Goal: Task Accomplishment & Management: Manage account settings

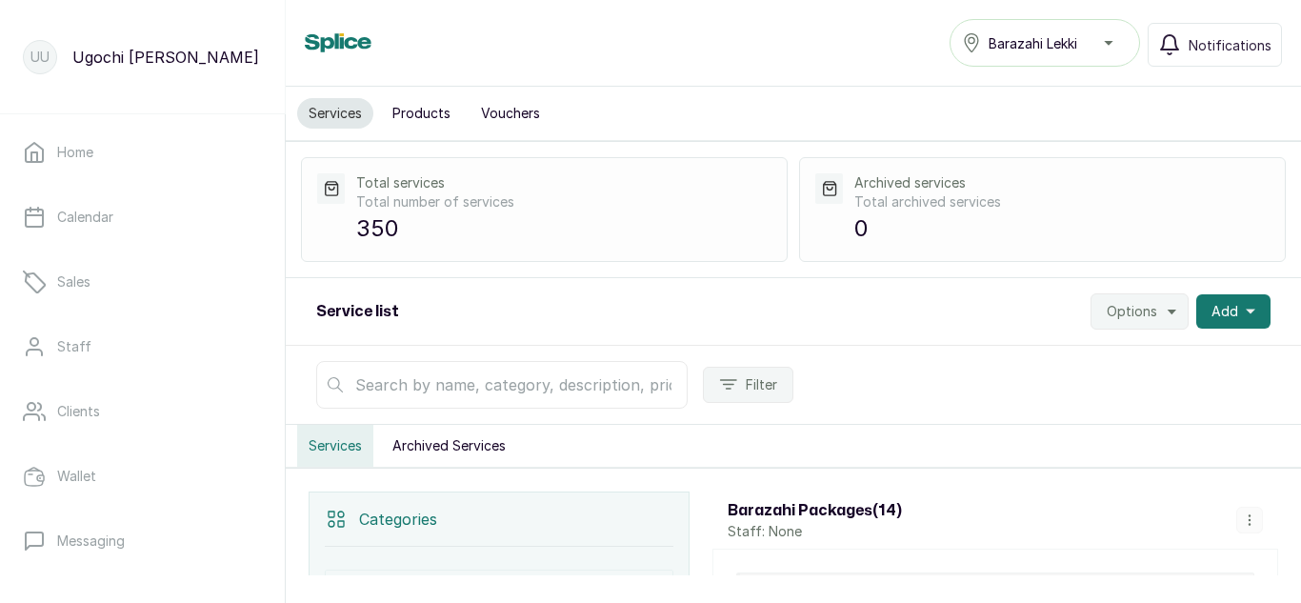
click at [370, 385] on input "text" at bounding box center [501, 385] width 371 height 48
click at [420, 126] on button "Products" at bounding box center [421, 113] width 81 height 30
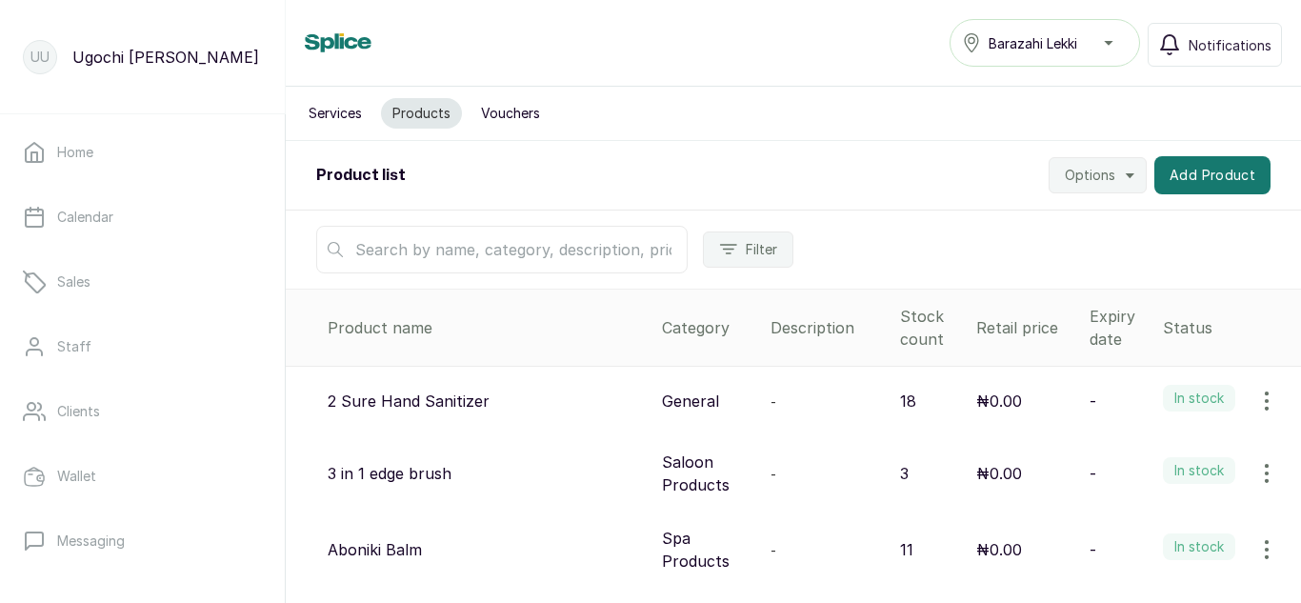
click at [437, 245] on input "text" at bounding box center [501, 250] width 371 height 48
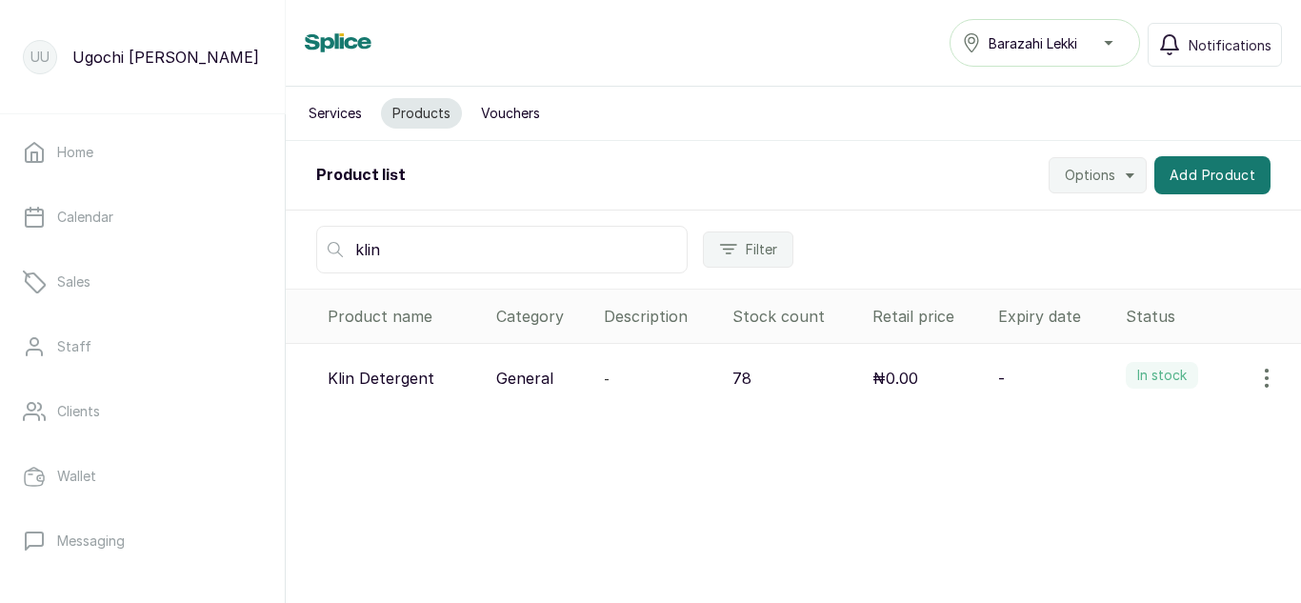
type input "klin"
click at [1255, 377] on icon "button" at bounding box center [1266, 378] width 23 height 23
click at [1126, 428] on span "View" at bounding box center [1143, 431] width 34 height 23
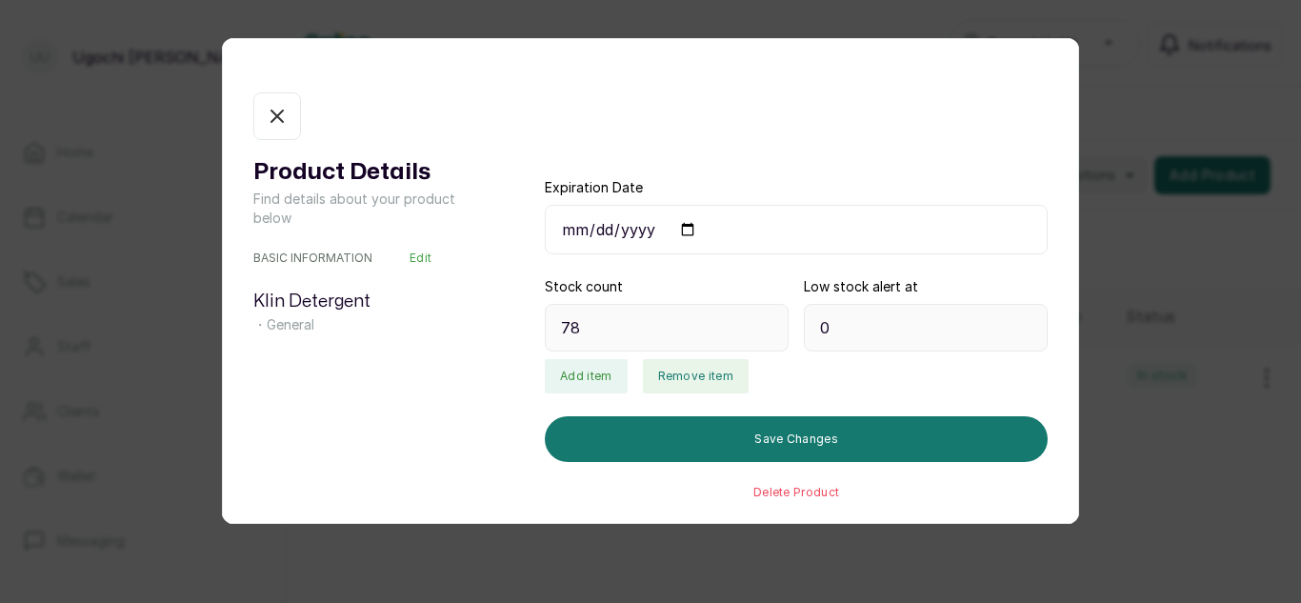
click at [698, 375] on button "Remove item" at bounding box center [696, 376] width 106 height 34
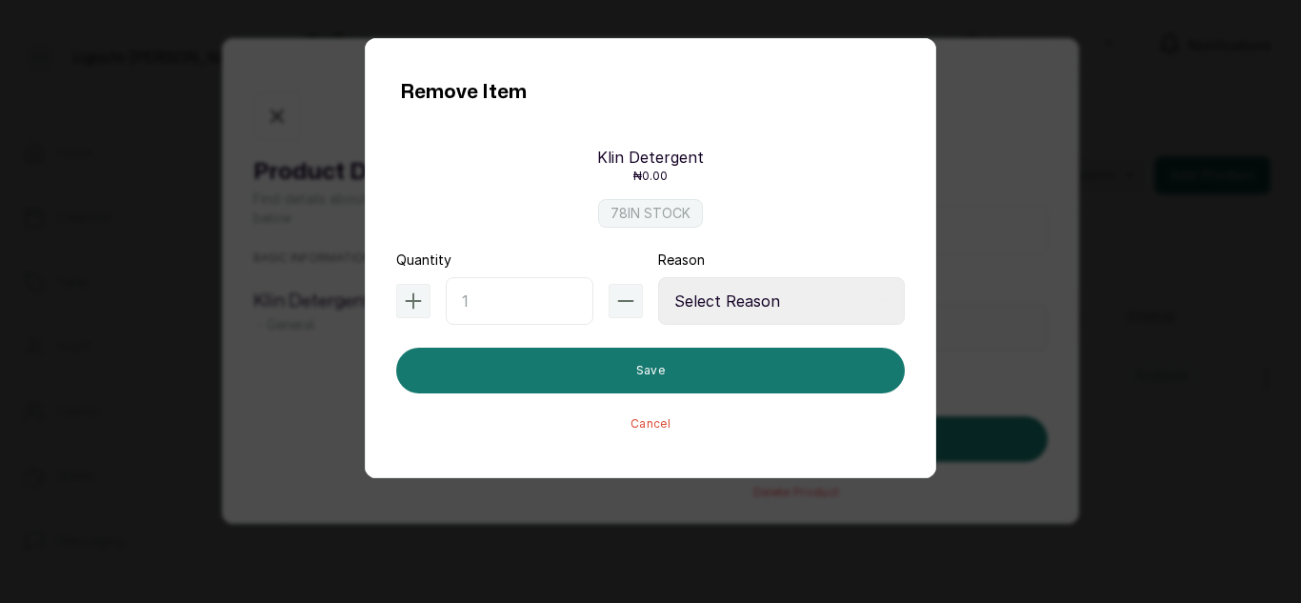
click at [518, 290] on input "text" at bounding box center [520, 301] width 148 height 48
type input "1"
click at [765, 308] on select "Select Reason Internal Use New Stock Damaged Adjustment Transfer Return Other" at bounding box center [781, 301] width 247 height 48
select select "internal_use"
click at [658, 277] on select "Select Reason Internal Use New Stock Damaged Adjustment Transfer Return Other" at bounding box center [781, 301] width 247 height 48
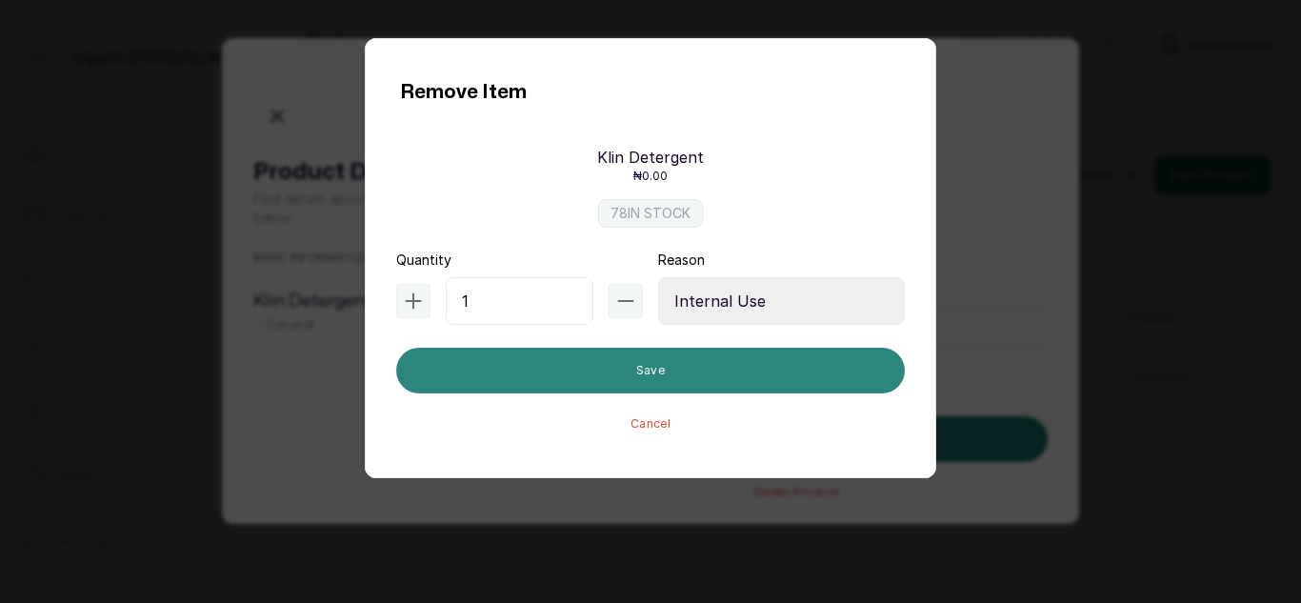
click at [717, 373] on button "Save" at bounding box center [650, 371] width 509 height 46
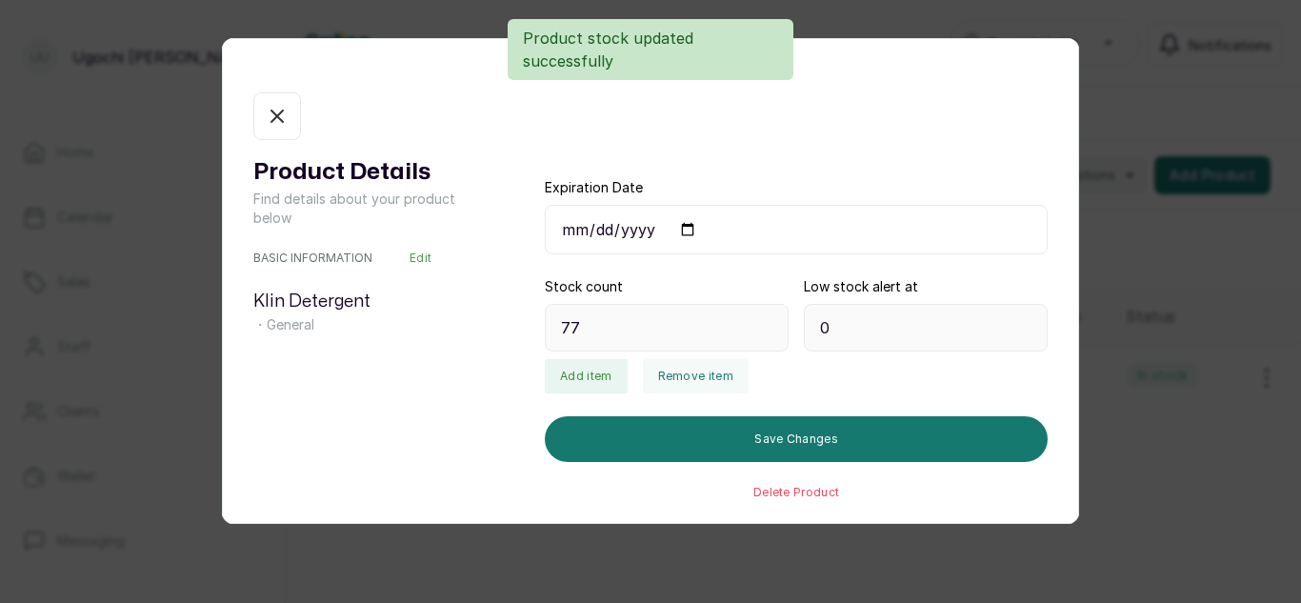
type input "77"
click at [265, 113] on button "In stock" at bounding box center [277, 116] width 48 height 48
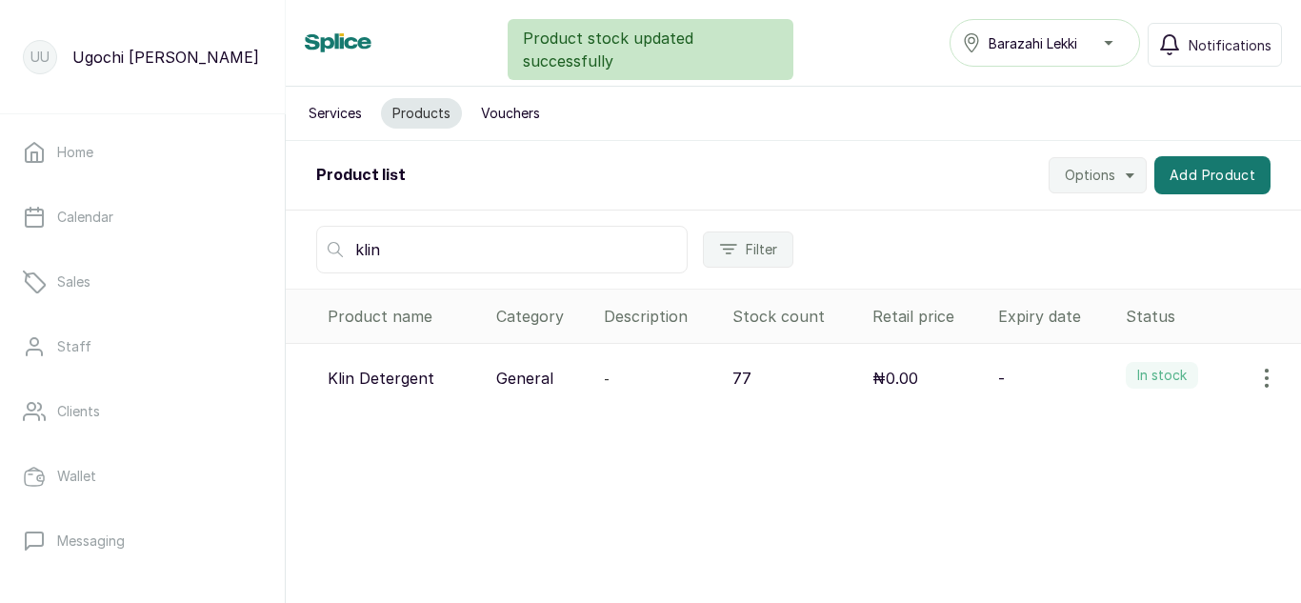
click at [447, 253] on input "klin" at bounding box center [501, 250] width 371 height 48
type input "k"
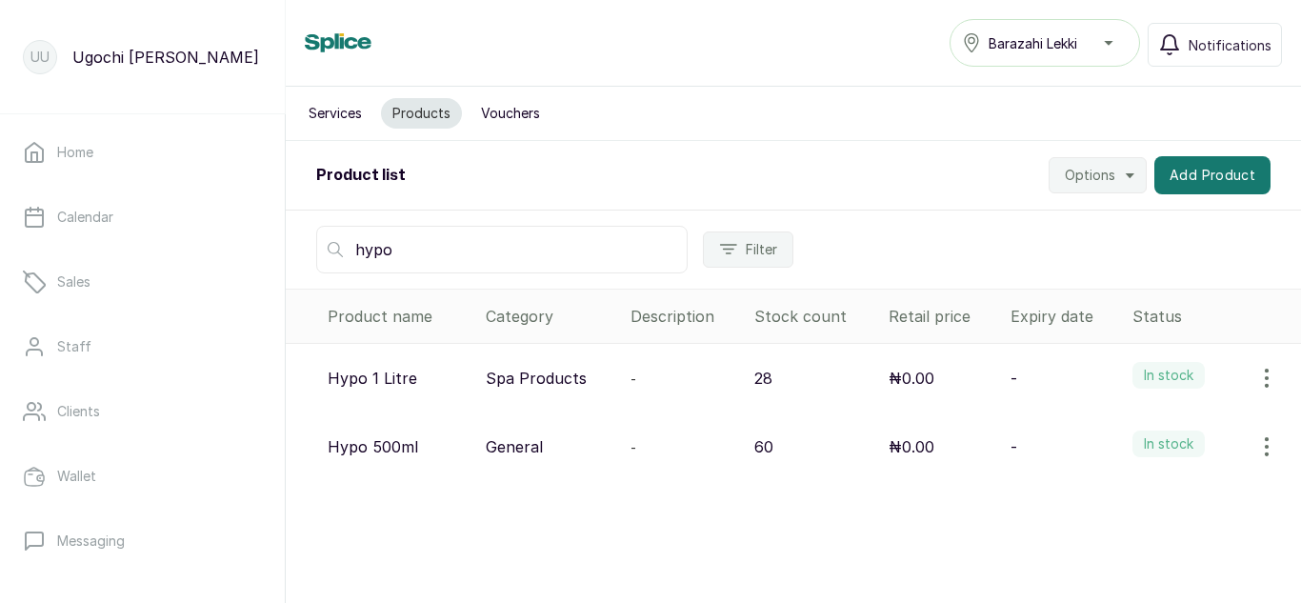
type input "hypo"
click at [1255, 443] on icon "button" at bounding box center [1266, 446] width 23 height 23
click at [1103, 497] on icon at bounding box center [1107, 500] width 9 height 9
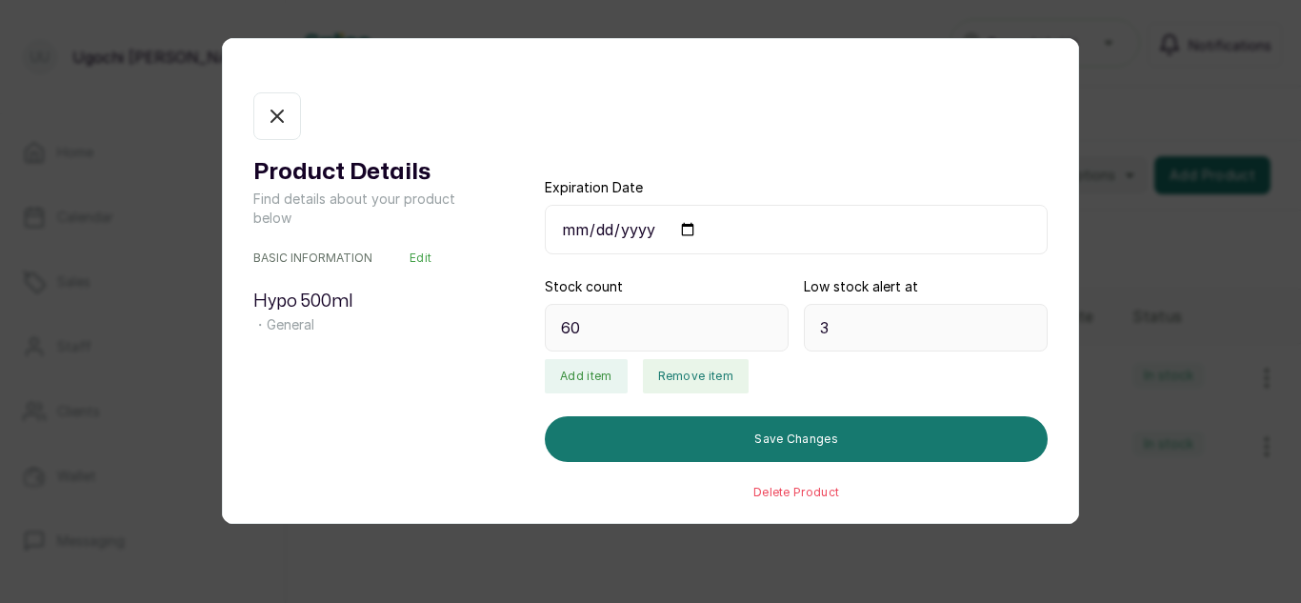
click at [672, 384] on button "Remove item" at bounding box center [696, 376] width 106 height 34
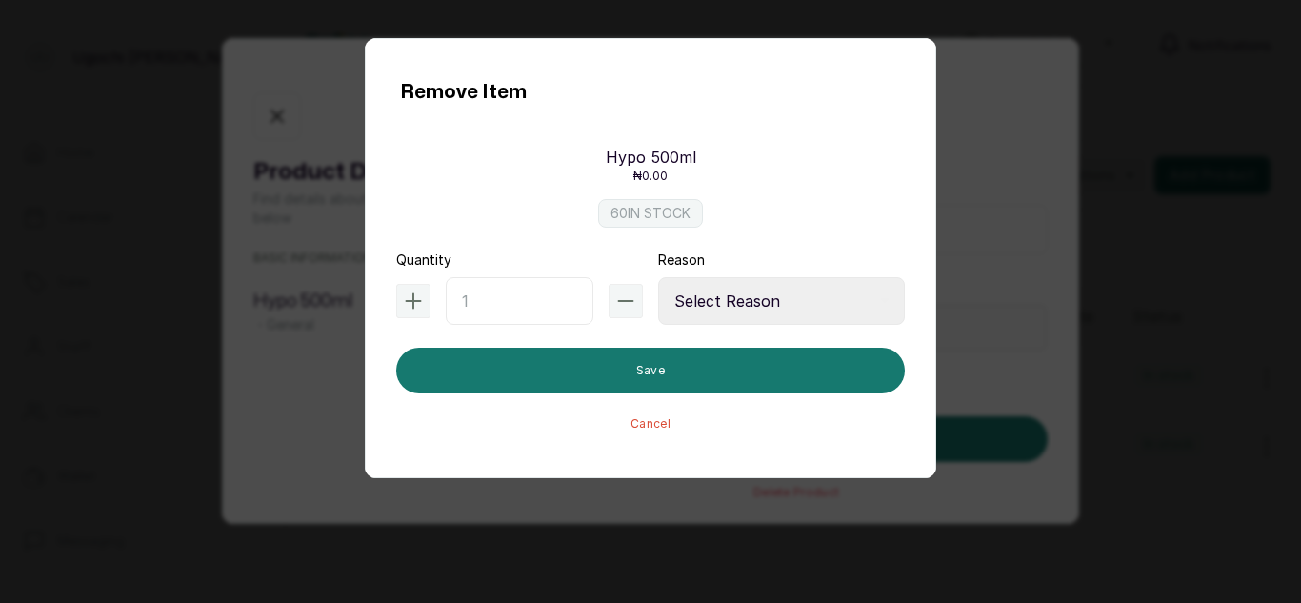
click at [518, 306] on input "text" at bounding box center [520, 301] width 148 height 48
type input "4"
click at [761, 307] on select "Select Reason Internal Use New Stock Damaged Adjustment Transfer Return Other" at bounding box center [781, 301] width 247 height 48
select select "internal_use"
click at [658, 277] on select "Select Reason Internal Use New Stock Damaged Adjustment Transfer Return Other" at bounding box center [781, 301] width 247 height 48
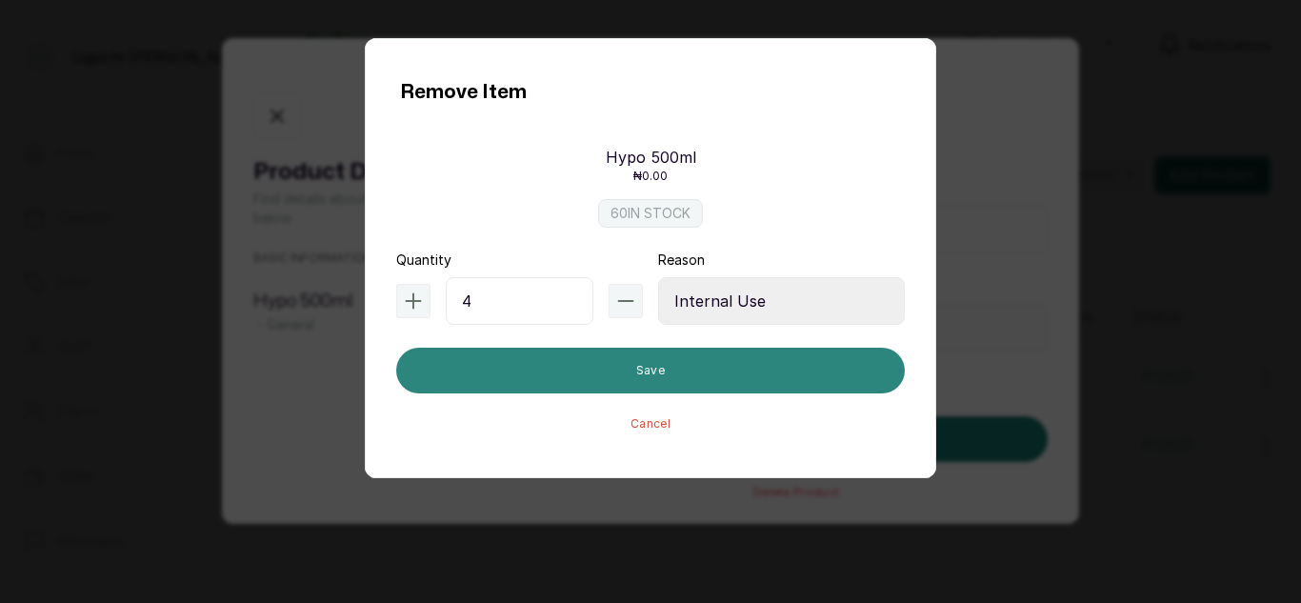
click at [697, 376] on button "Save" at bounding box center [650, 371] width 509 height 46
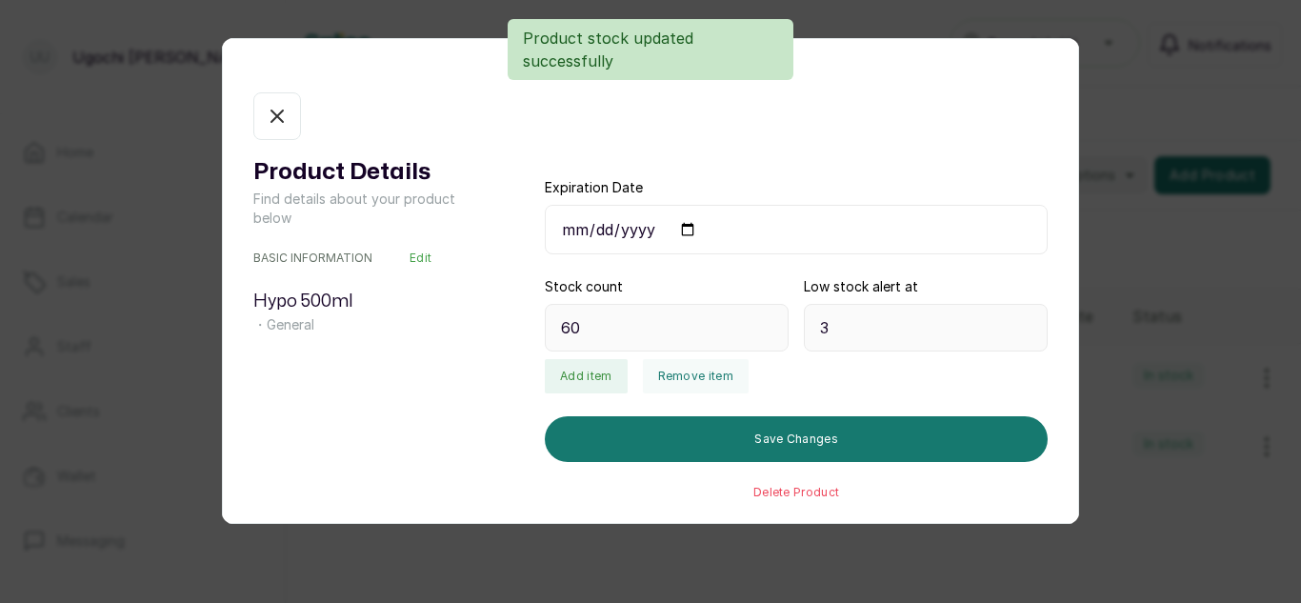
type input "56"
click at [279, 136] on button "In stock" at bounding box center [277, 116] width 48 height 48
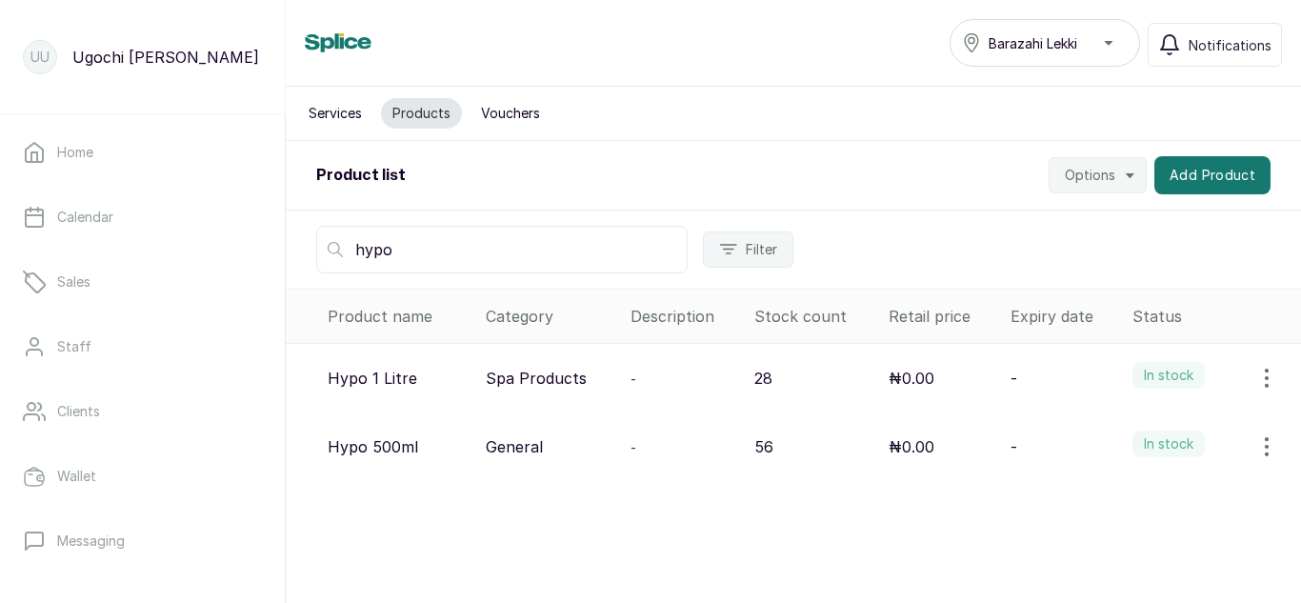
click at [558, 248] on input "hypo" at bounding box center [501, 250] width 371 height 48
type input "h"
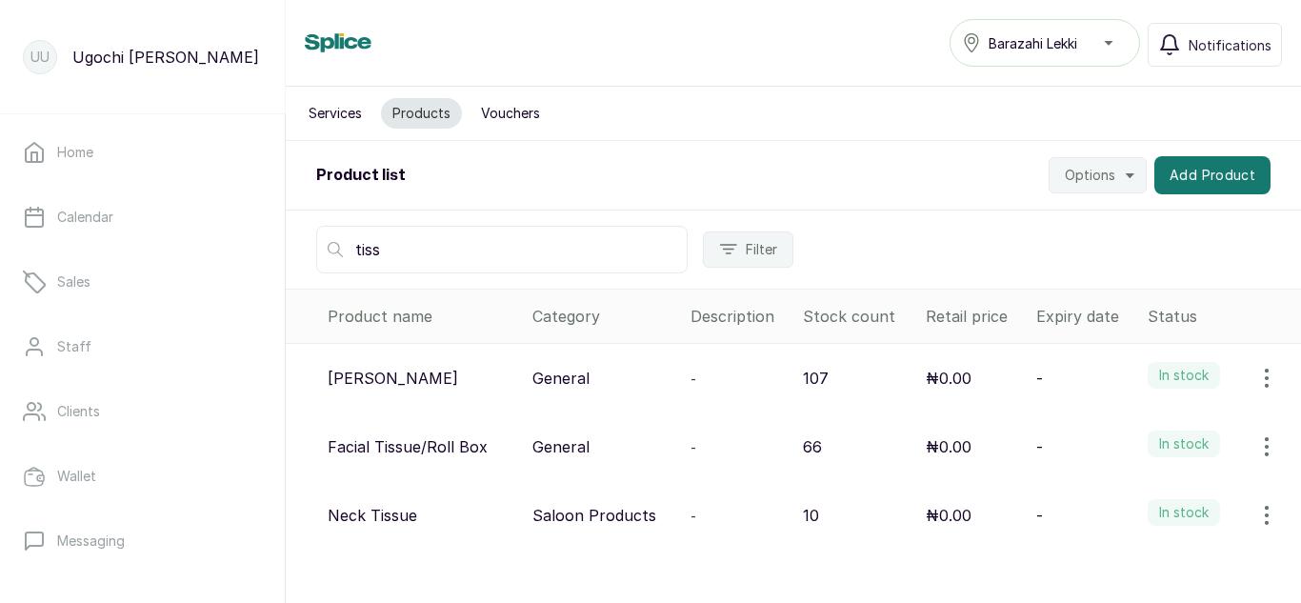
type input "tiss"
click at [1255, 367] on icon "button" at bounding box center [1266, 378] width 23 height 23
click at [1126, 429] on span "View" at bounding box center [1143, 431] width 34 height 23
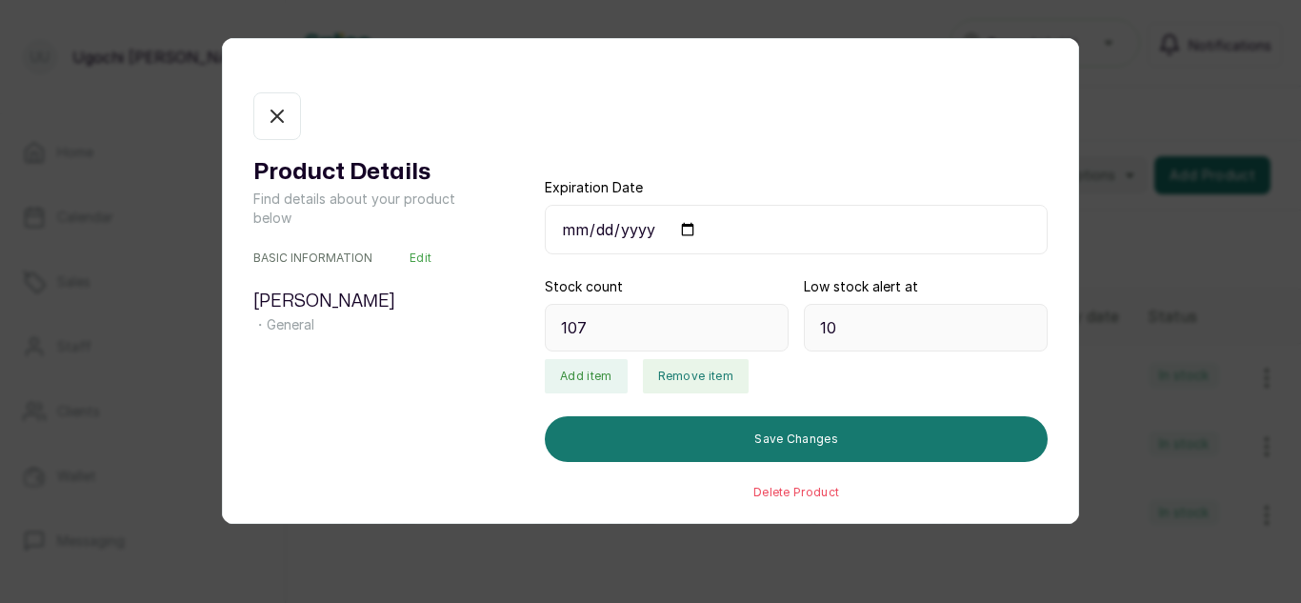
click at [694, 371] on button "Remove item" at bounding box center [696, 376] width 106 height 34
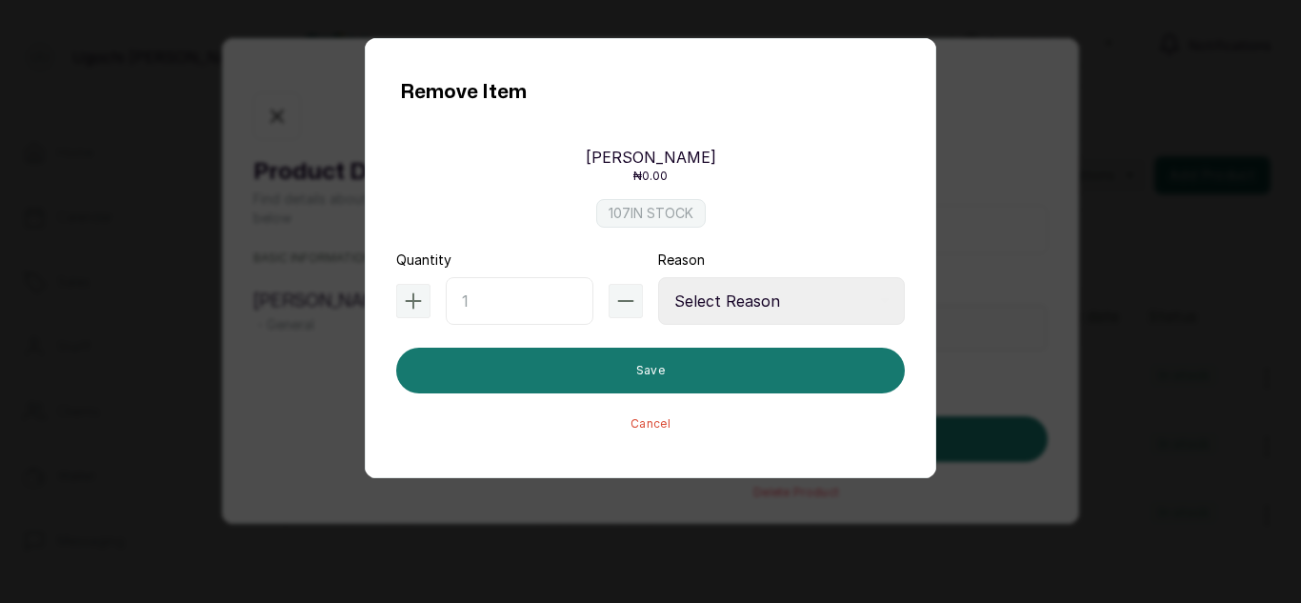
click at [521, 301] on input "text" at bounding box center [520, 301] width 148 height 48
type input "3"
click at [779, 280] on select "Select Reason Internal Use New Stock Damaged Adjustment Transfer Return Other" at bounding box center [781, 301] width 247 height 48
select select "internal_use"
click at [658, 277] on select "Select Reason Internal Use New Stock Damaged Adjustment Transfer Return Other" at bounding box center [781, 301] width 247 height 48
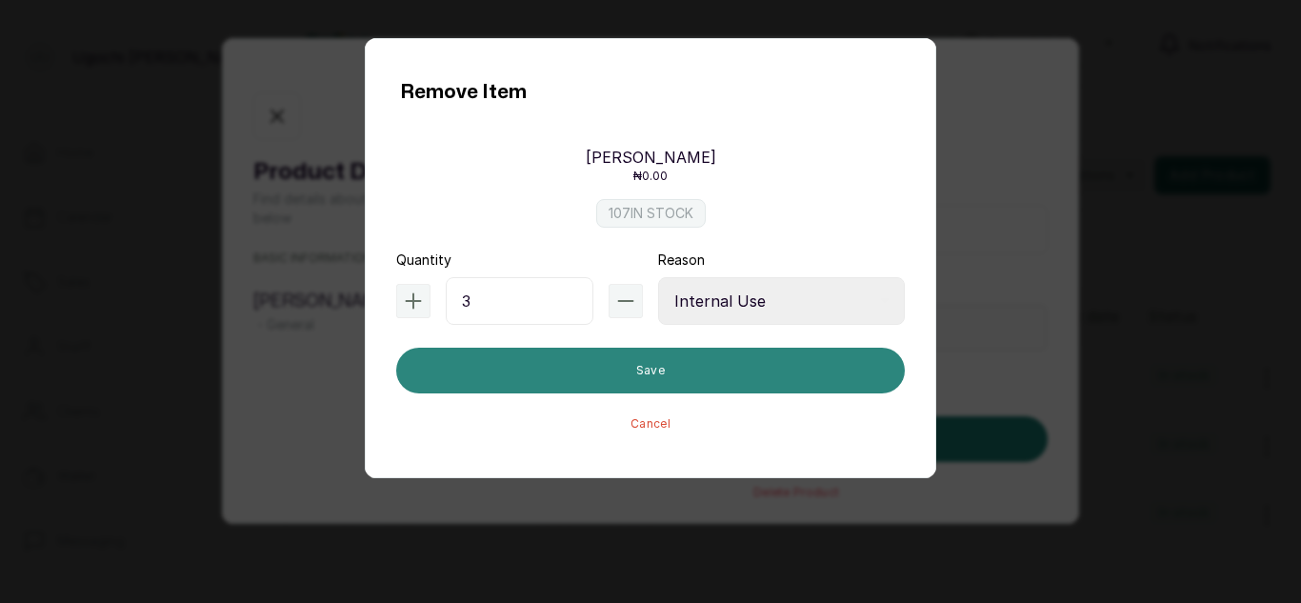
click at [706, 368] on button "Save" at bounding box center [650, 371] width 509 height 46
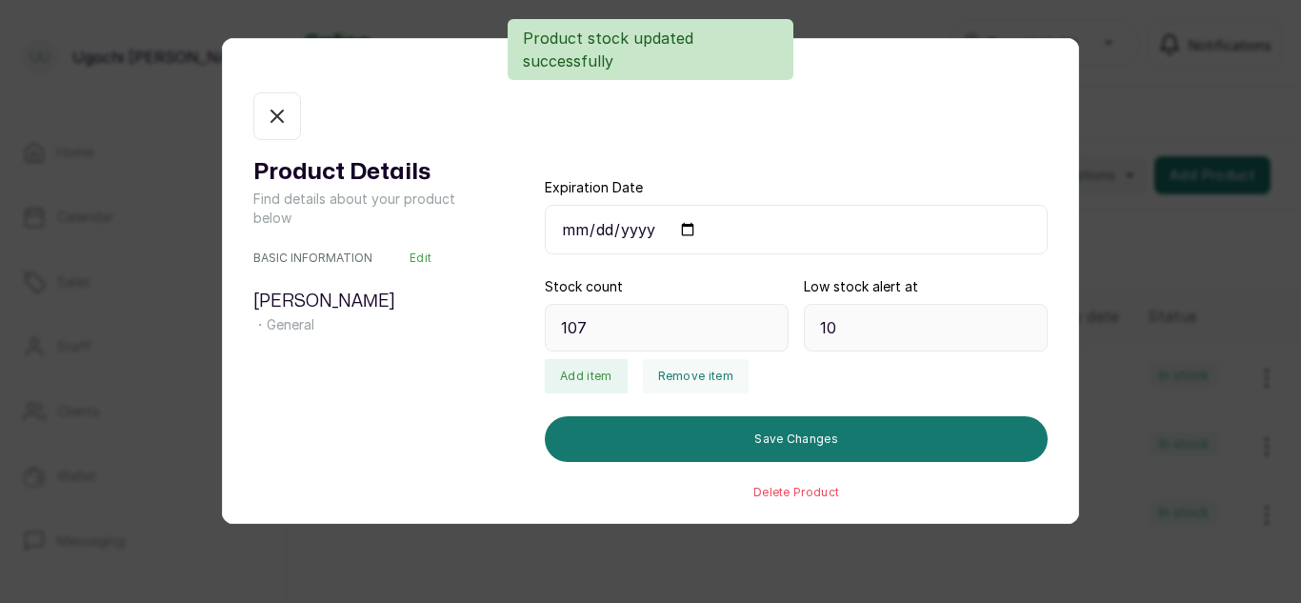
type input "104"
click at [665, 377] on button "Remove item" at bounding box center [696, 376] width 106 height 34
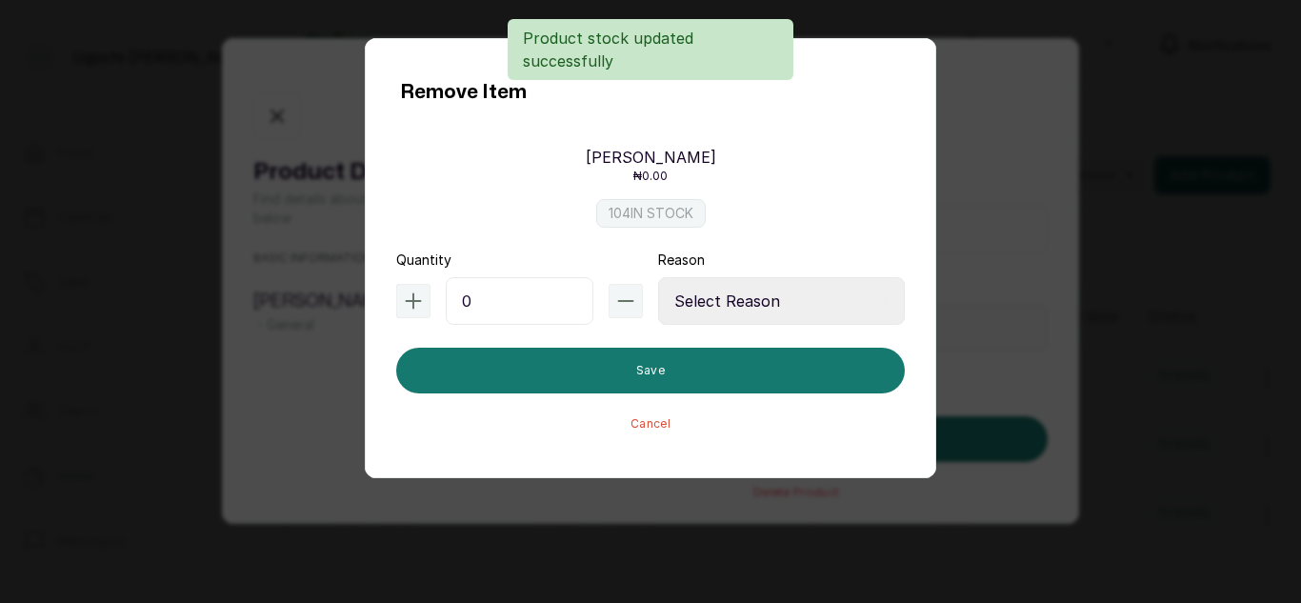
click at [499, 310] on input "0" at bounding box center [520, 301] width 148 height 48
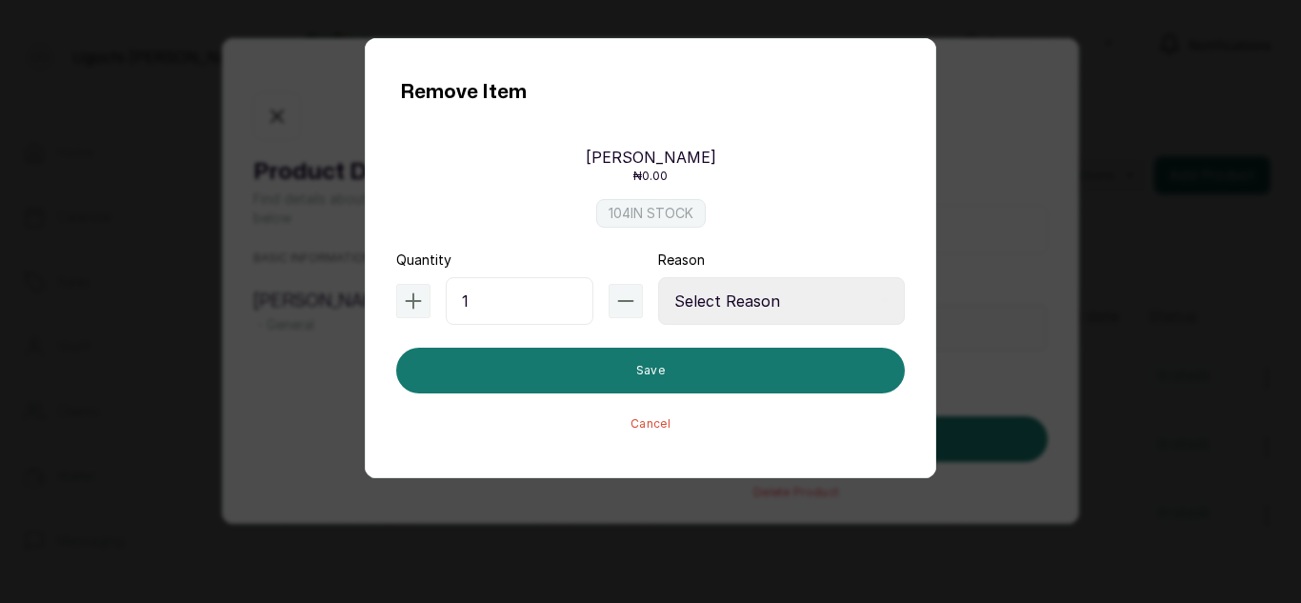
type input "1"
click at [785, 290] on select "Select Reason Internal Use New Stock Damaged Adjustment Transfer Return Other" at bounding box center [781, 301] width 247 height 48
select select "internal_use"
click at [658, 277] on select "Select Reason Internal Use New Stock Damaged Adjustment Transfer Return Other" at bounding box center [781, 301] width 247 height 48
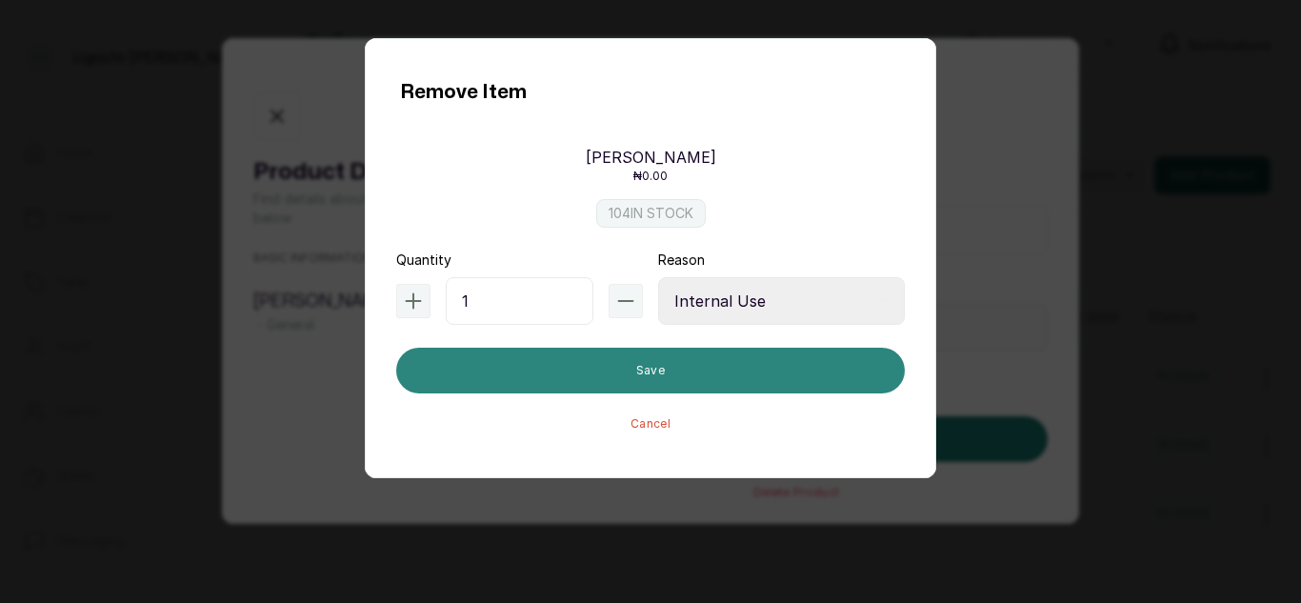
click at [683, 369] on button "Save" at bounding box center [650, 371] width 509 height 46
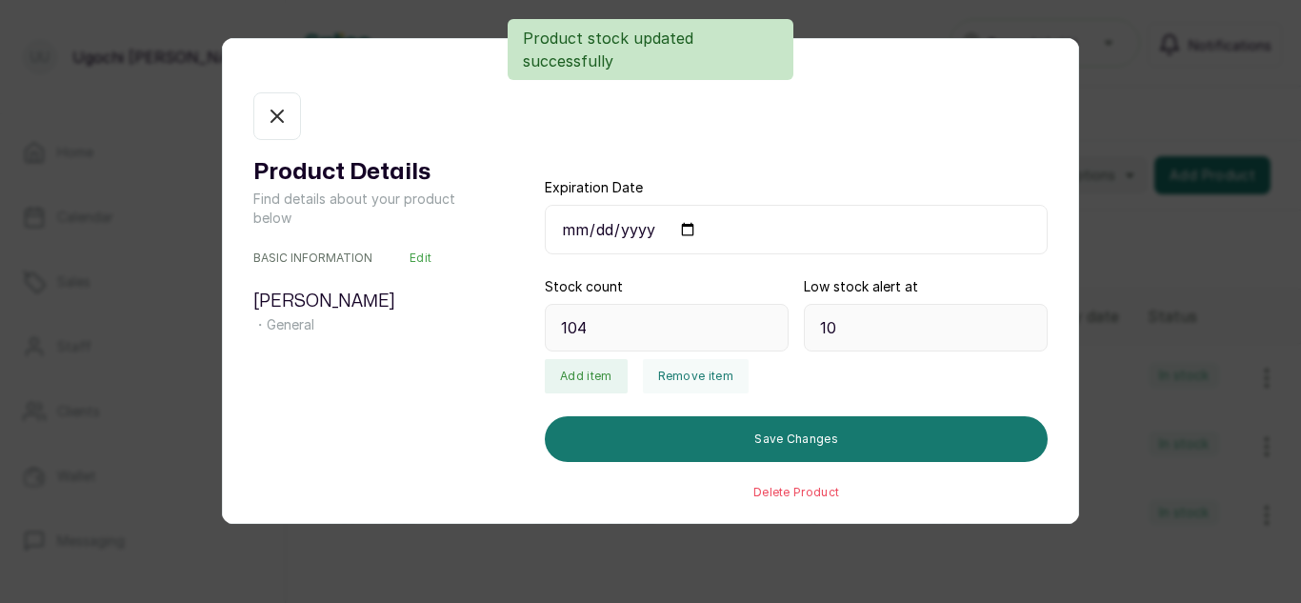
type input "103"
click at [271, 109] on icon "button" at bounding box center [277, 116] width 23 height 23
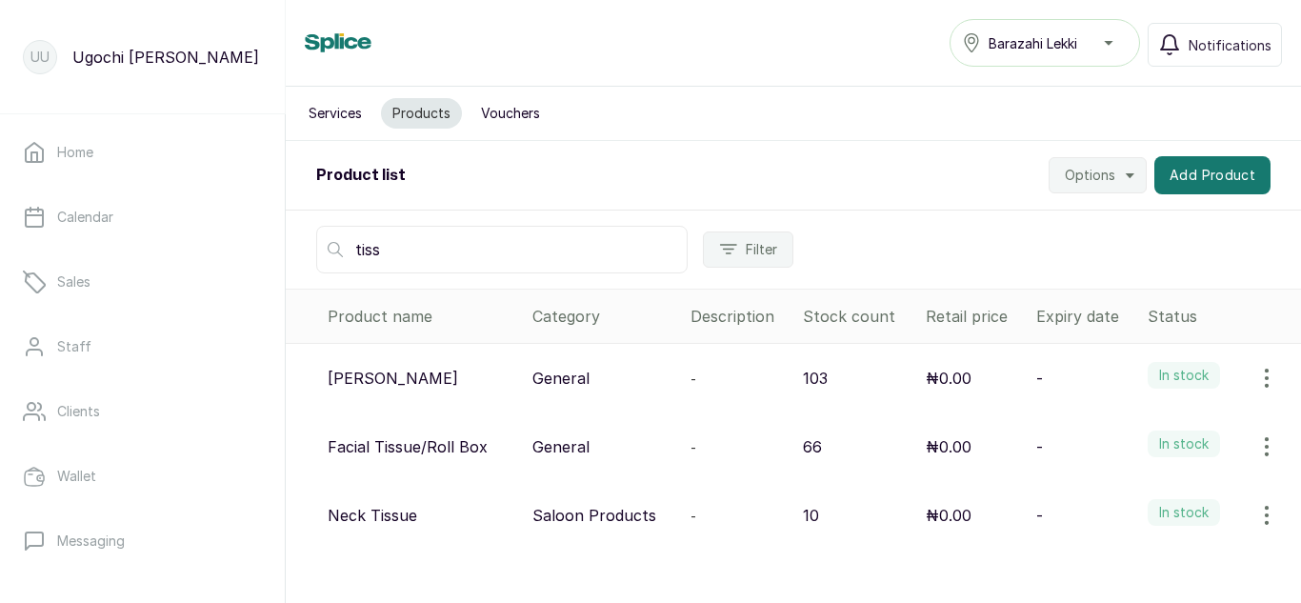
click at [1269, 452] on button "button" at bounding box center [1266, 447] width 53 height 38
click at [1129, 491] on span "View" at bounding box center [1143, 500] width 34 height 23
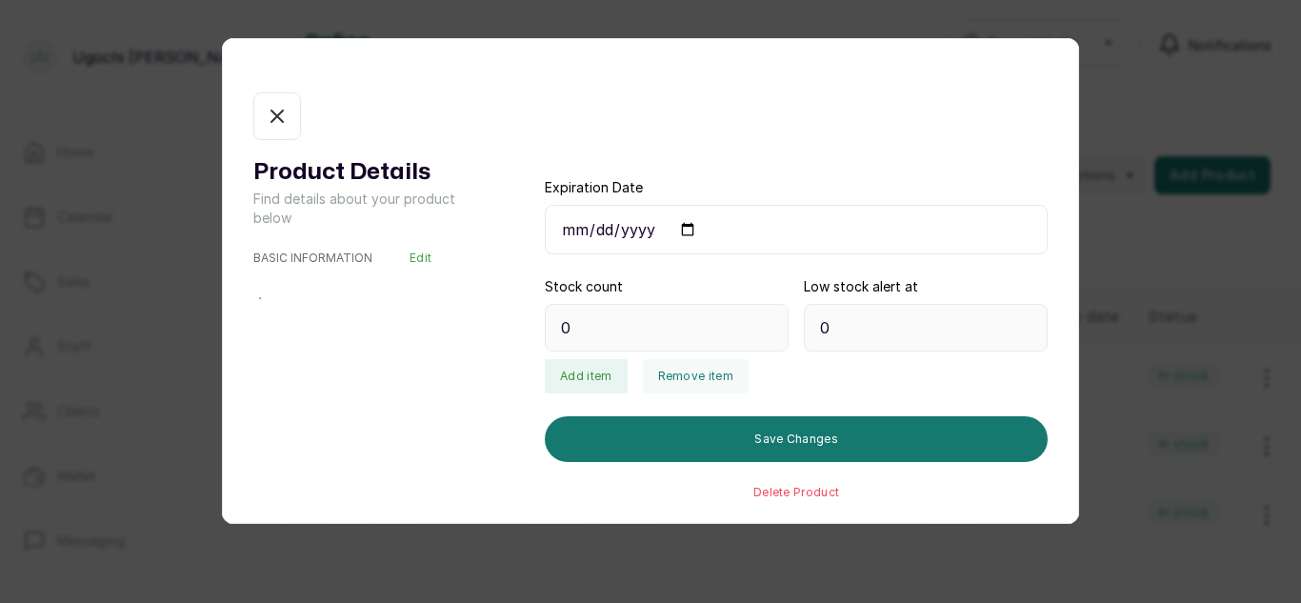
type input "66"
type input "6"
click at [690, 381] on button "Remove item" at bounding box center [696, 376] width 106 height 34
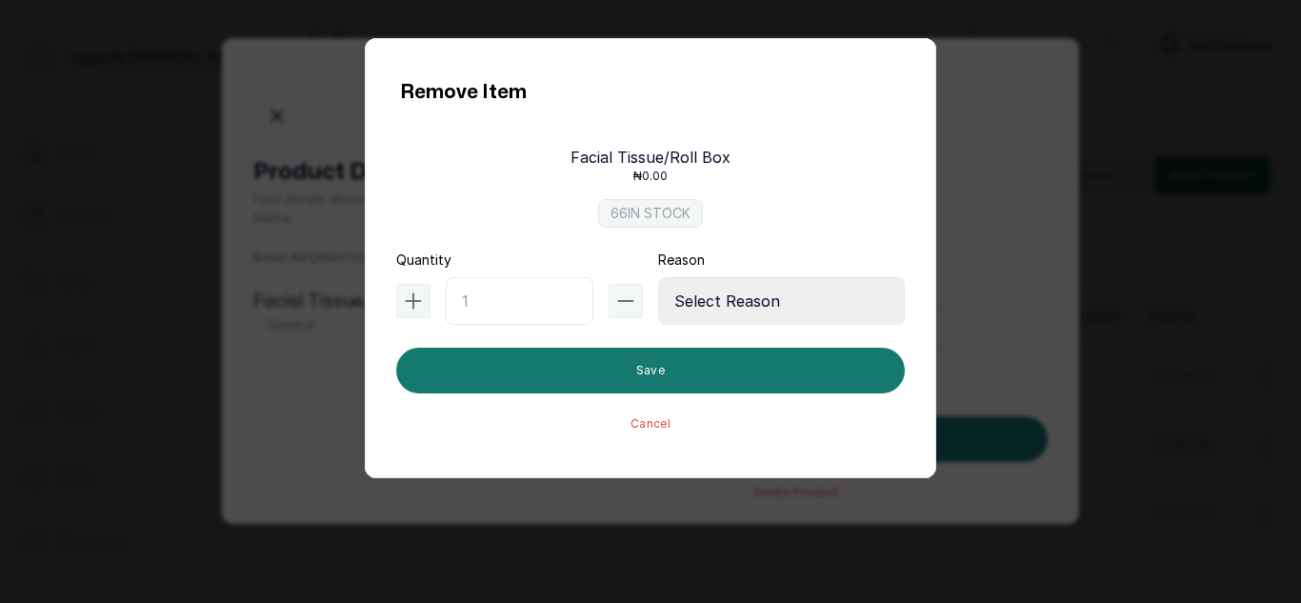
click at [500, 297] on input "text" at bounding box center [520, 301] width 148 height 48
type input "4"
click at [785, 301] on select "Select Reason Internal Use New Stock Damaged Adjustment Transfer Return Other" at bounding box center [781, 301] width 247 height 48
select select "internal_use"
click at [658, 277] on select "Select Reason Internal Use New Stock Damaged Adjustment Transfer Return Other" at bounding box center [781, 301] width 247 height 48
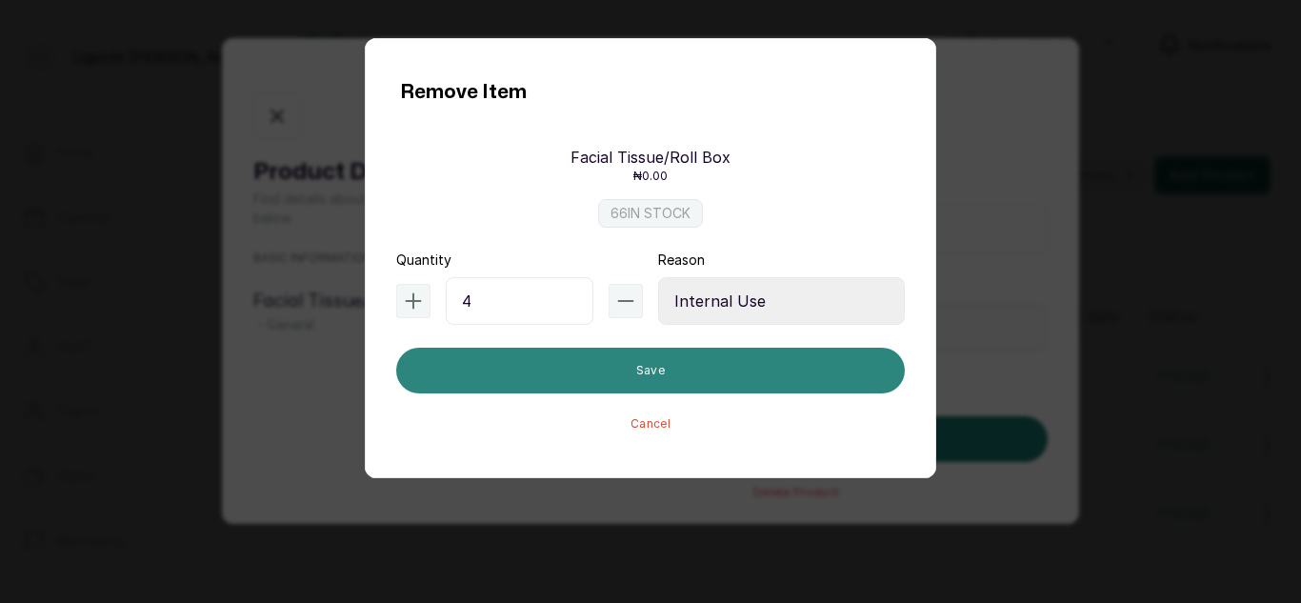
click at [727, 364] on button "Save" at bounding box center [650, 371] width 509 height 46
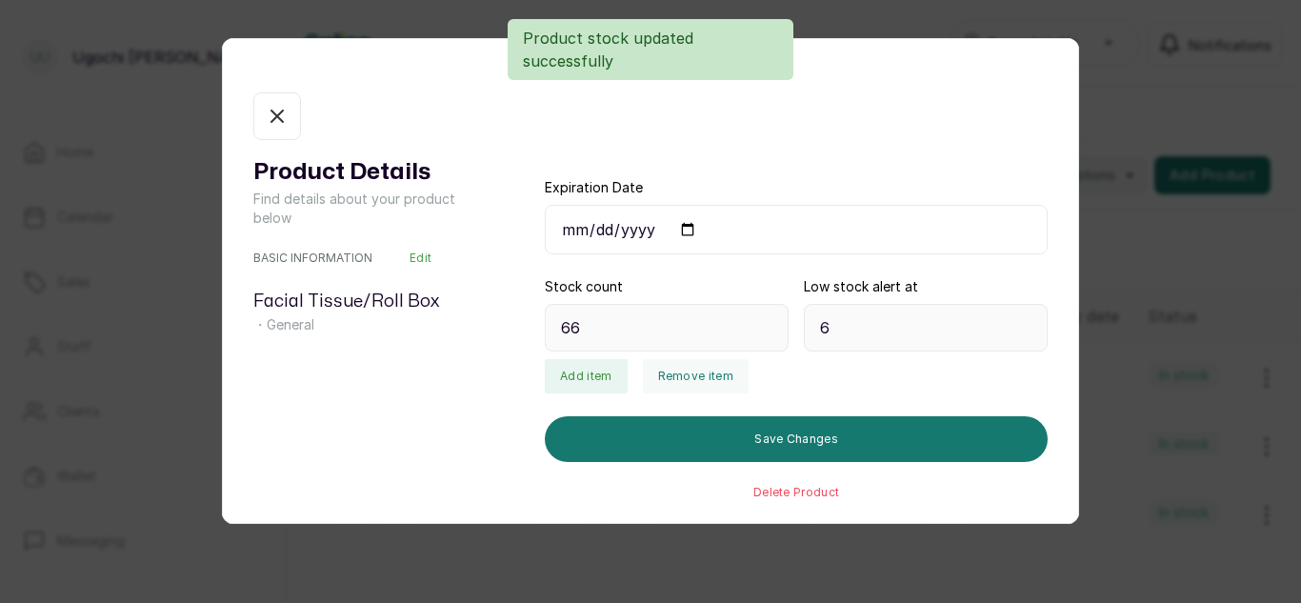
type input "62"
click at [268, 119] on icon "button" at bounding box center [277, 116] width 23 height 23
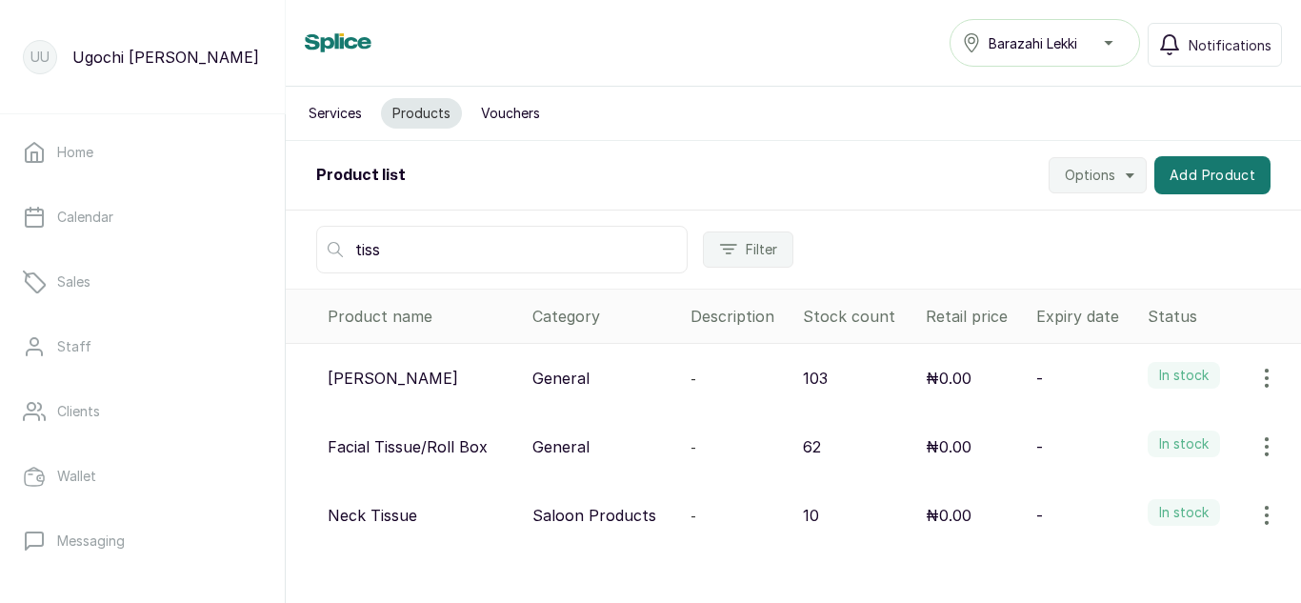
click at [469, 261] on input "tiss" at bounding box center [501, 250] width 371 height 48
type input "t"
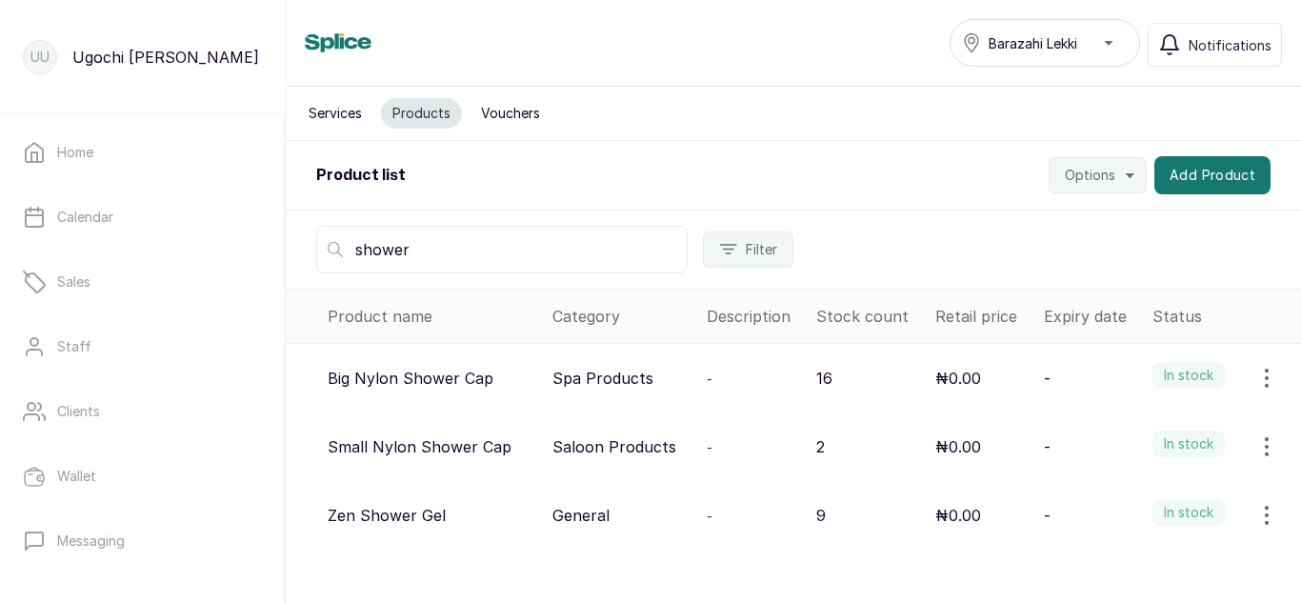
type input "shower"
click at [1256, 379] on icon "button" at bounding box center [1266, 378] width 23 height 23
click at [1126, 433] on span "View" at bounding box center [1143, 431] width 34 height 23
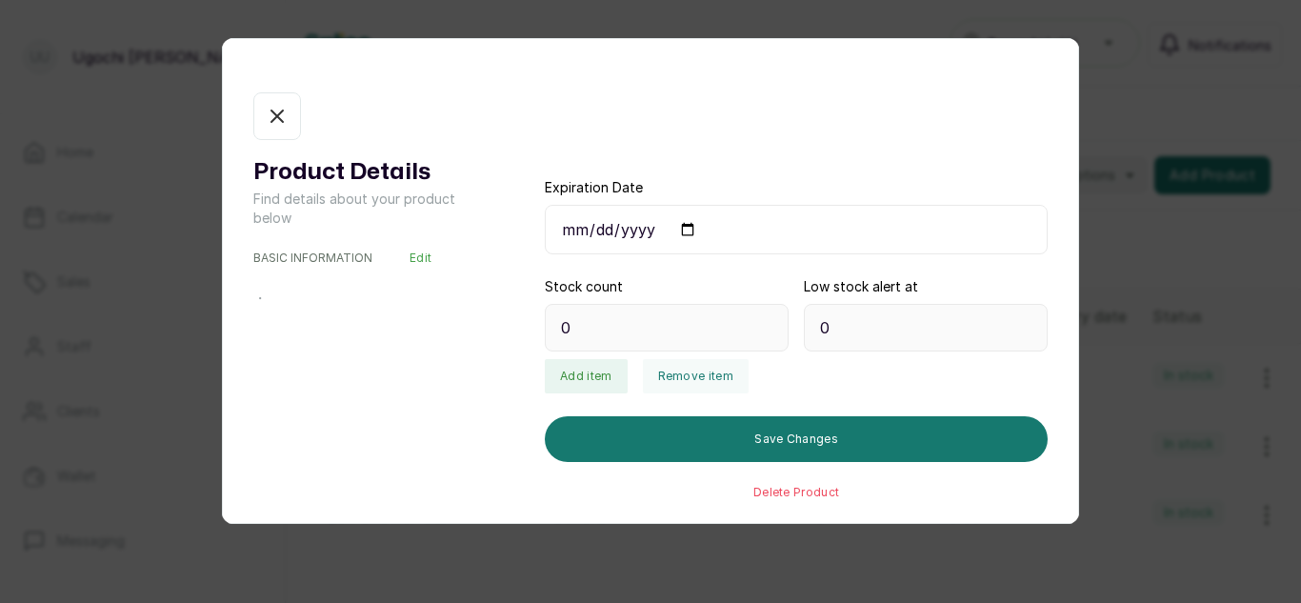
type input "16"
type input "1"
click at [709, 370] on button "Remove item" at bounding box center [696, 376] width 106 height 34
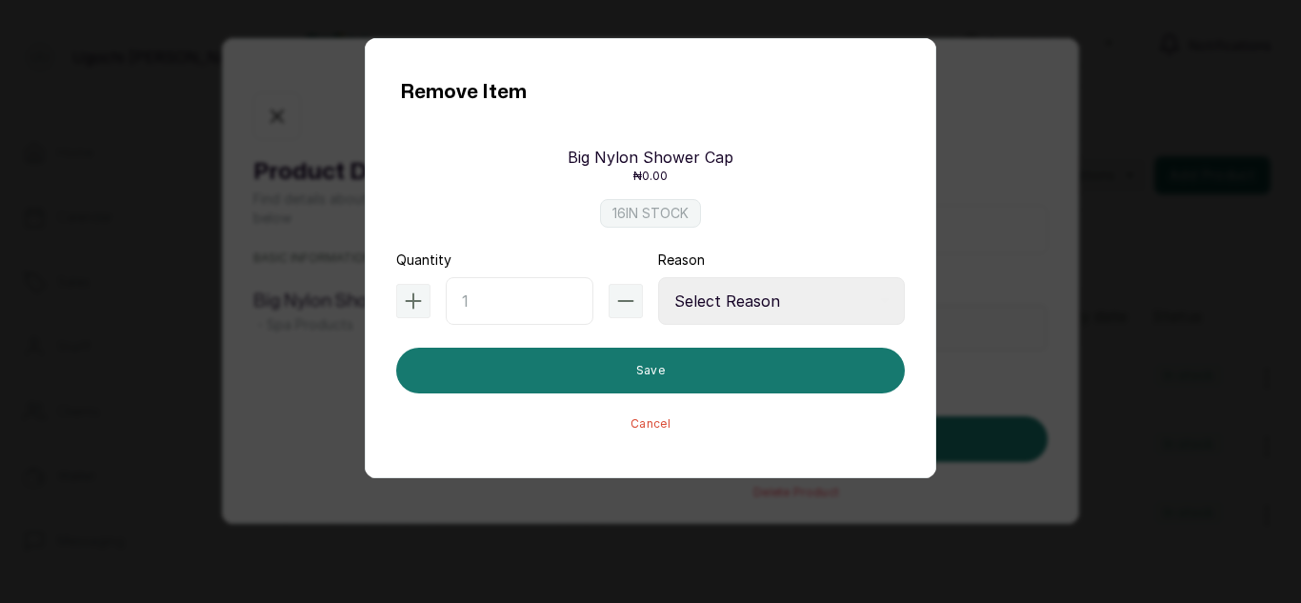
click at [526, 298] on input "text" at bounding box center [520, 301] width 148 height 48
type input "2"
click at [791, 302] on select "Select Reason Internal Use New Stock Damaged Adjustment Transfer Return Other" at bounding box center [781, 301] width 247 height 48
select select "internal_use"
click at [658, 277] on select "Select Reason Internal Use New Stock Damaged Adjustment Transfer Return Other" at bounding box center [781, 301] width 247 height 48
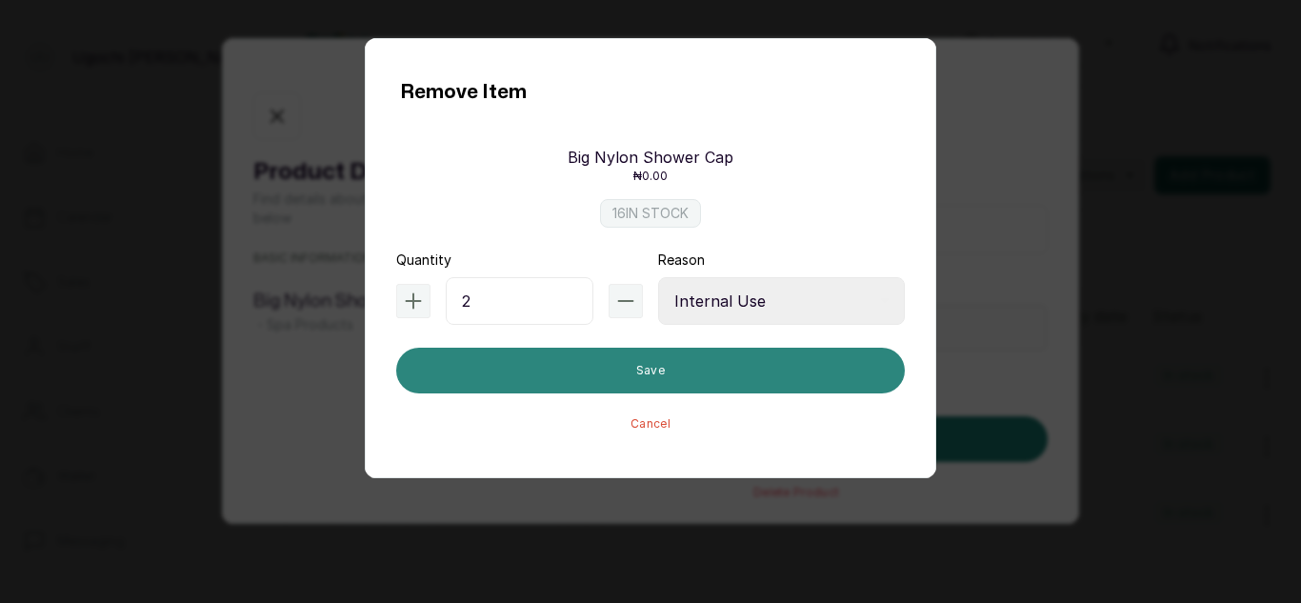
click at [692, 365] on button "Save" at bounding box center [650, 371] width 509 height 46
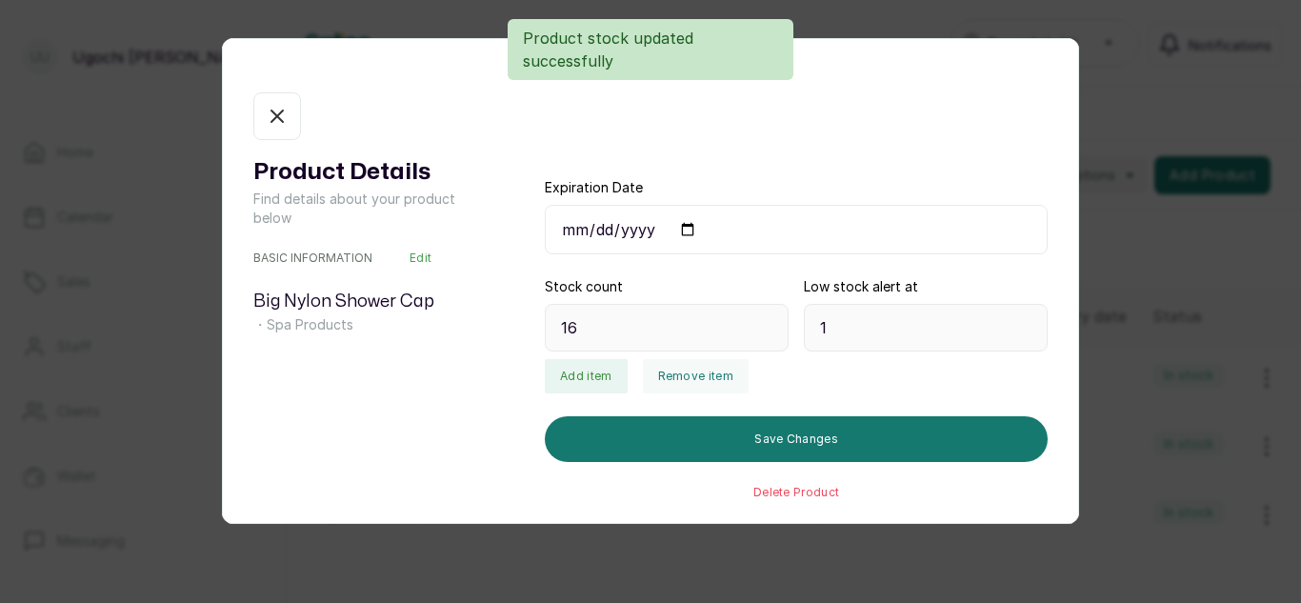
type input "14"
click at [278, 122] on icon "button" at bounding box center [277, 116] width 23 height 23
